Goal: Task Accomplishment & Management: Use online tool/utility

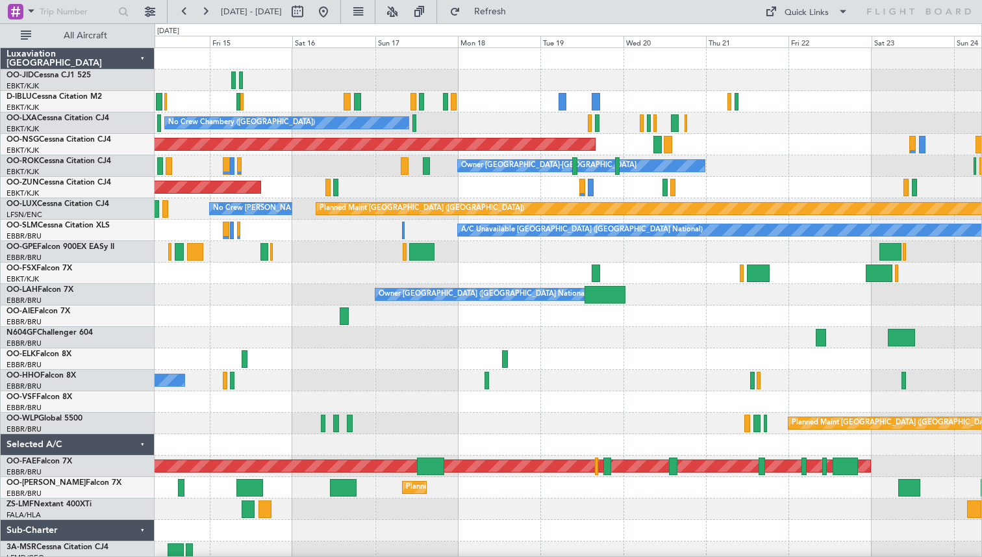
click at [518, 270] on div "No Crew [GEOGRAPHIC_DATA] ([GEOGRAPHIC_DATA] National) No [GEOGRAPHIC_DATA] ([G…" at bounding box center [568, 316] width 827 height 536
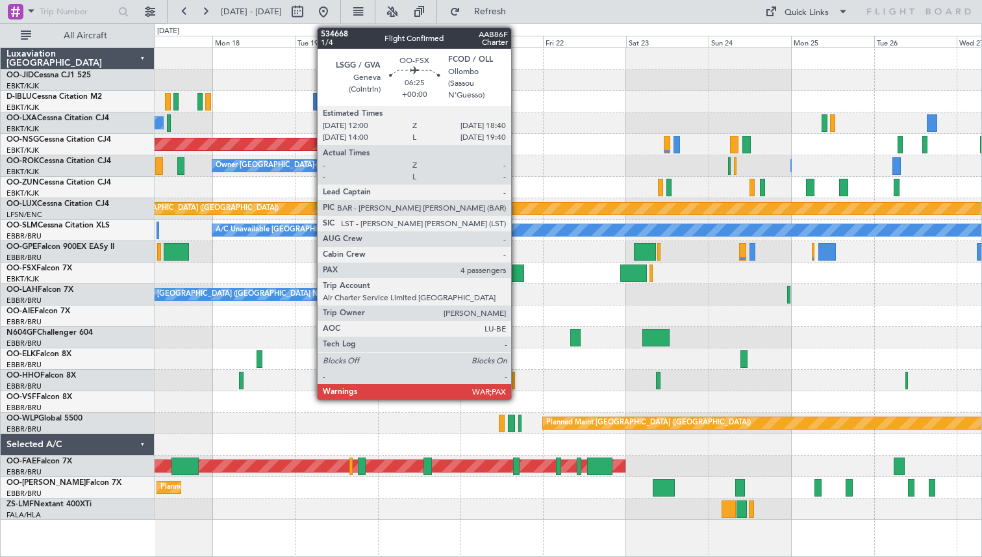
click at [517, 275] on div at bounding box center [512, 273] width 23 height 18
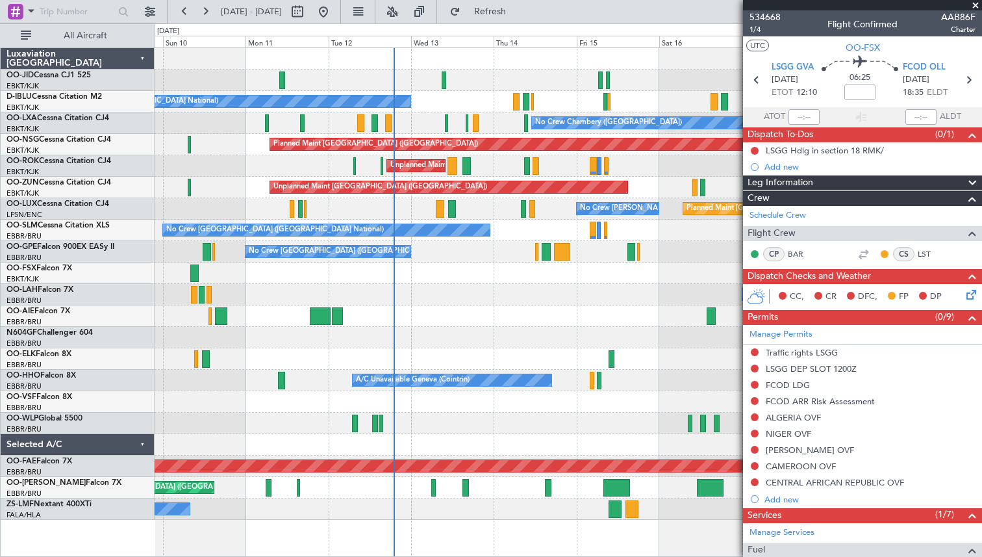
click at [963, 271] on fb-app "[DATE] - [DATE] Refresh Quick Links All Aircraft No Crew [GEOGRAPHIC_DATA] (Bru…" at bounding box center [491, 283] width 982 height 547
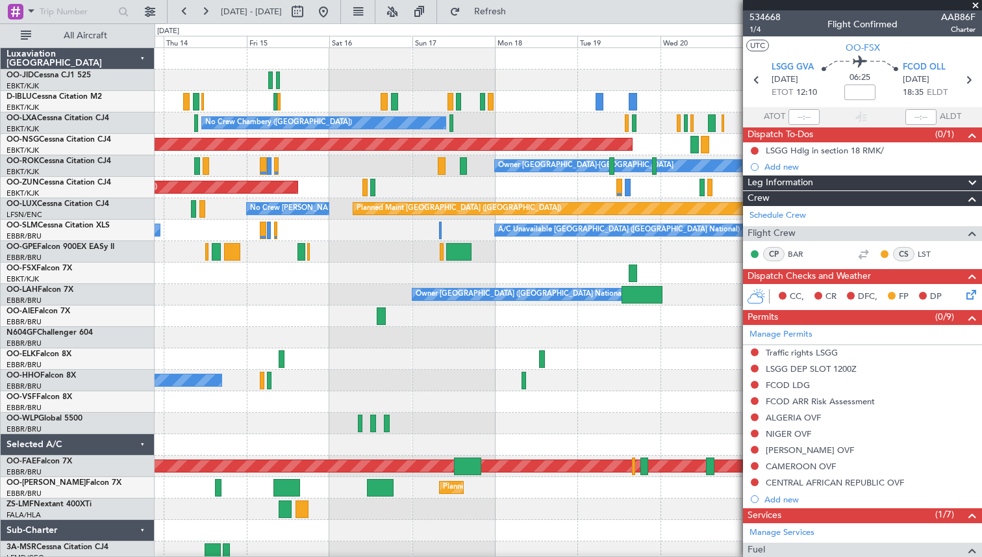
click at [231, 216] on div "No Crew [GEOGRAPHIC_DATA] ([GEOGRAPHIC_DATA] National) No [GEOGRAPHIC_DATA] ([G…" at bounding box center [568, 316] width 827 height 536
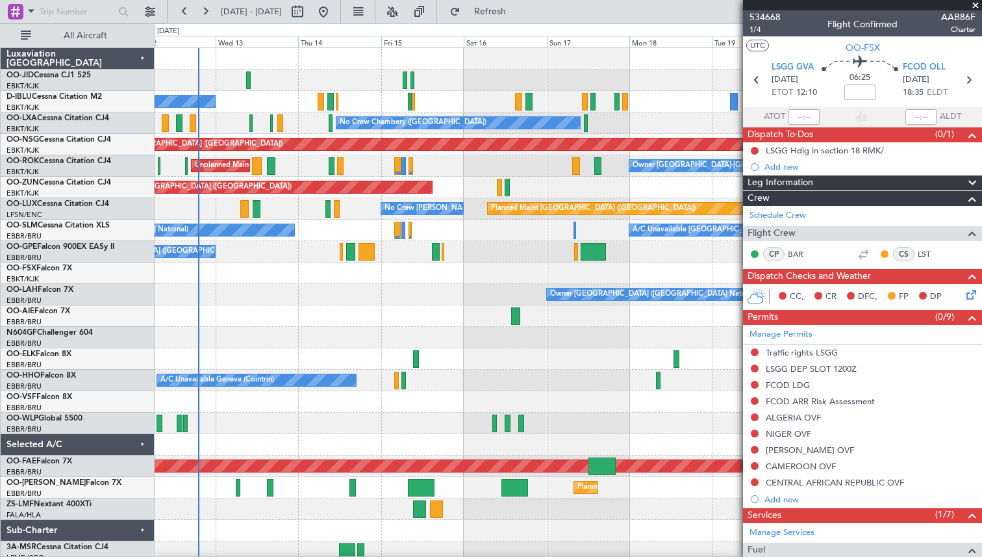
click at [466, 215] on div "No Crew [GEOGRAPHIC_DATA] ([GEOGRAPHIC_DATA] National) No [GEOGRAPHIC_DATA] ([G…" at bounding box center [568, 305] width 827 height 514
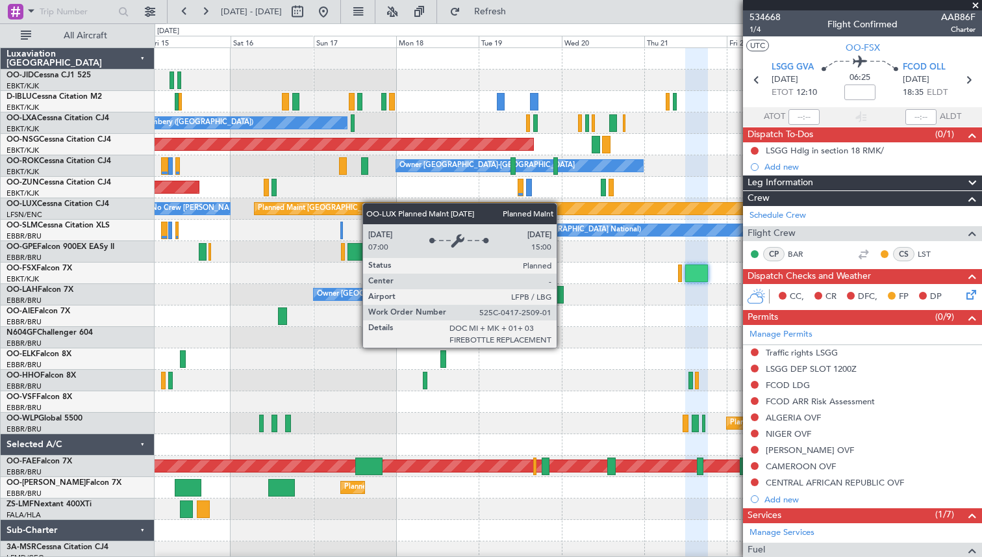
click at [354, 205] on div "No Crew [GEOGRAPHIC_DATA] ([GEOGRAPHIC_DATA] National) No [GEOGRAPHIC_DATA] ([G…" at bounding box center [568, 316] width 827 height 536
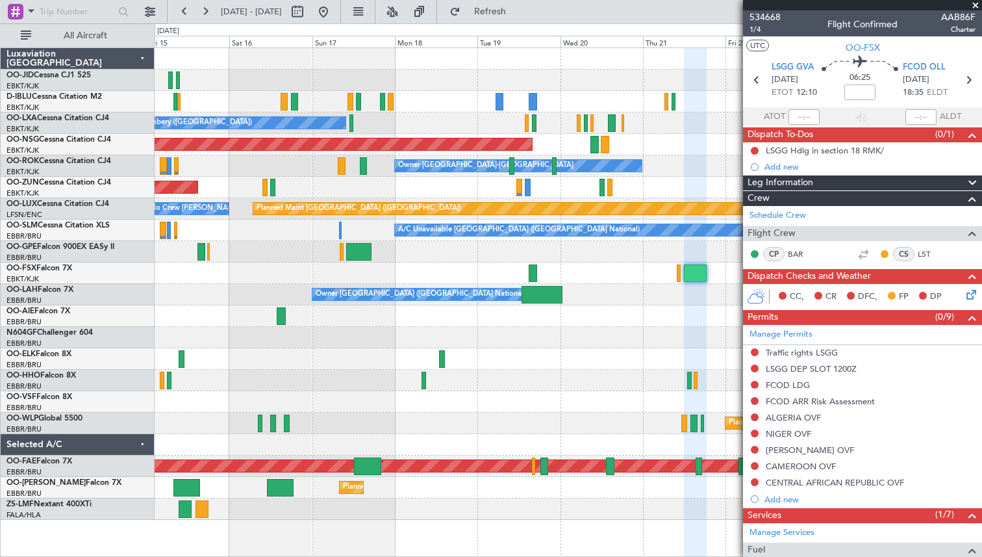
click at [979, 3] on span at bounding box center [975, 6] width 13 height 12
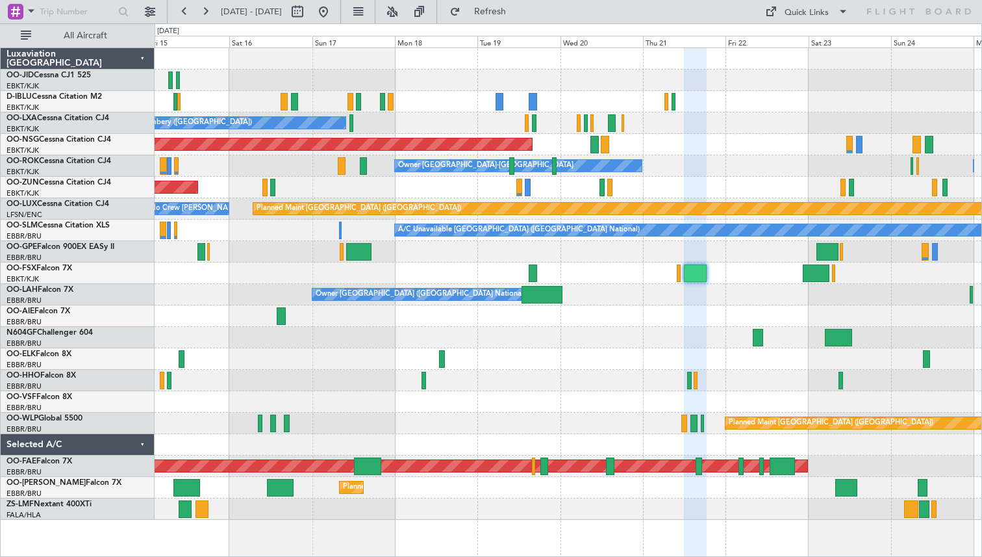
type input "0"
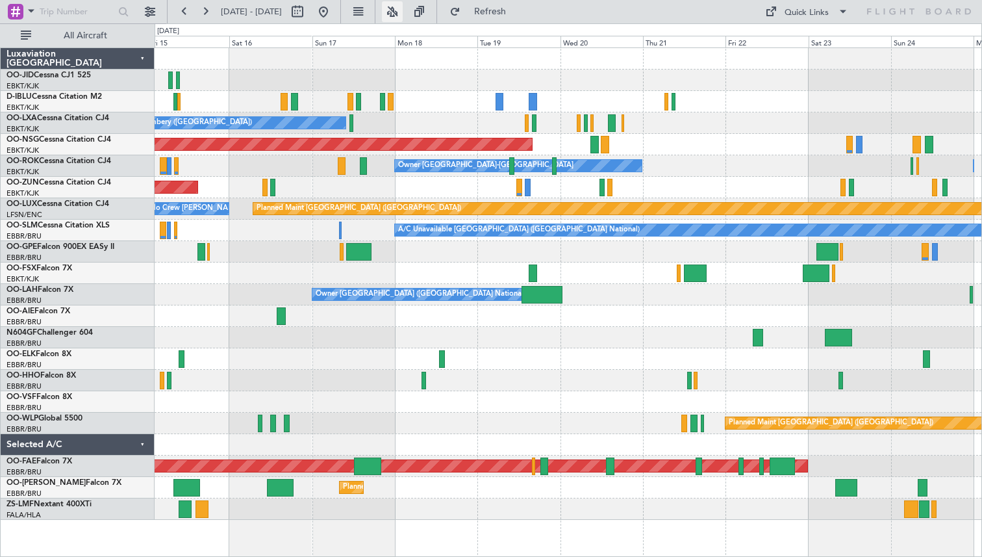
click at [403, 11] on button at bounding box center [392, 11] width 21 height 21
